Goal: Information Seeking & Learning: Learn about a topic

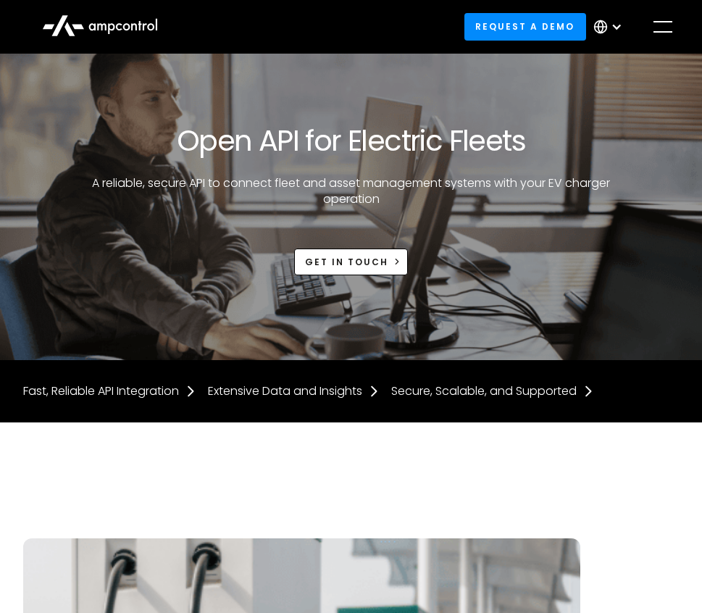
click at [118, 32] on icon at bounding box center [100, 24] width 116 height 35
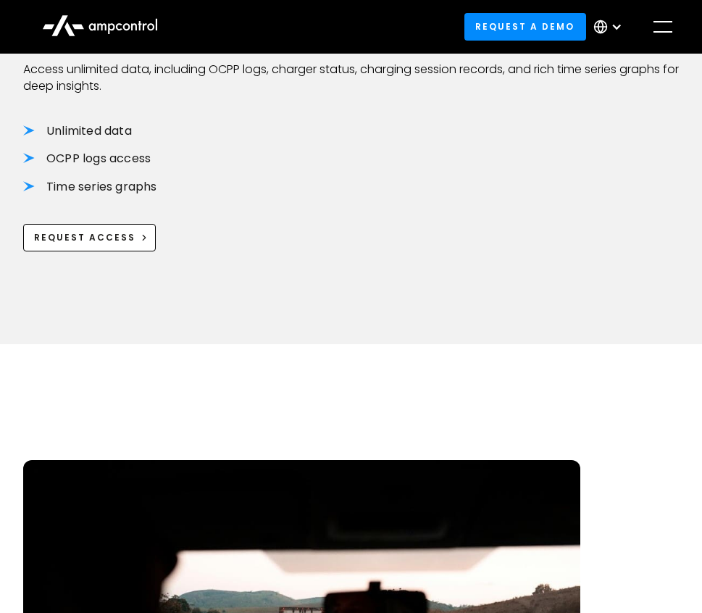
scroll to position [2415, 0]
